Goal: Navigation & Orientation: Find specific page/section

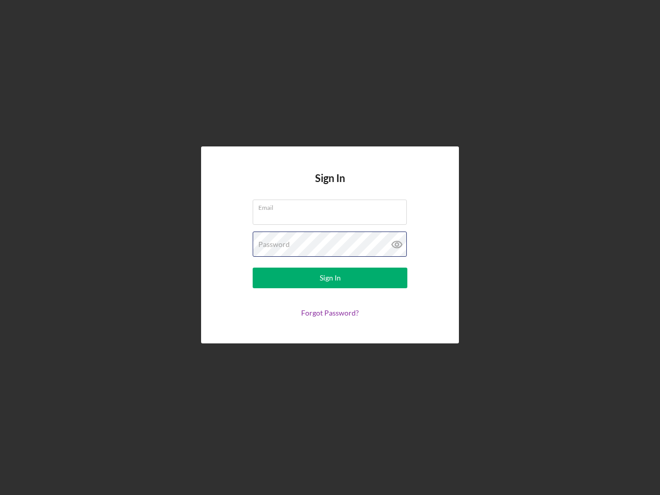
click at [330, 248] on div "Password" at bounding box center [330, 245] width 155 height 26
click at [397, 245] on icon at bounding box center [397, 245] width 26 height 26
